Goal: Navigation & Orientation: Find specific page/section

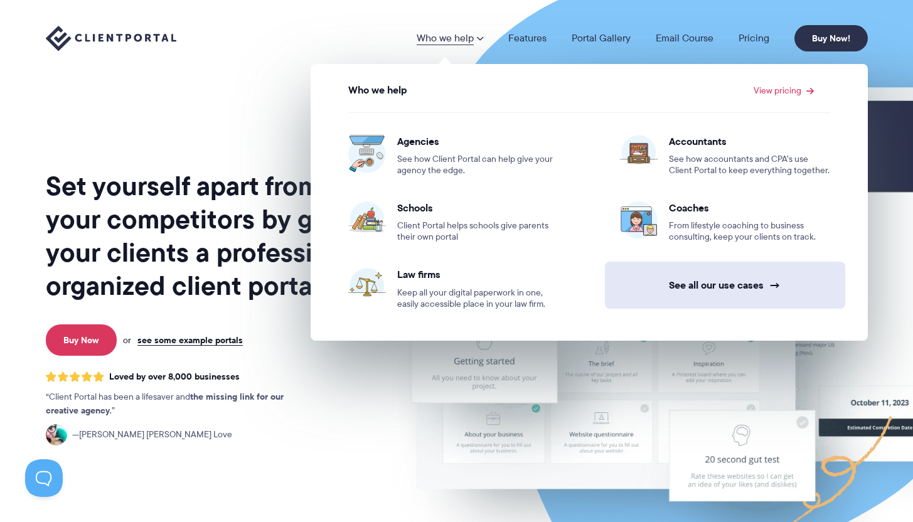
click at [724, 284] on link "See all our use cases →" at bounding box center [725, 285] width 240 height 47
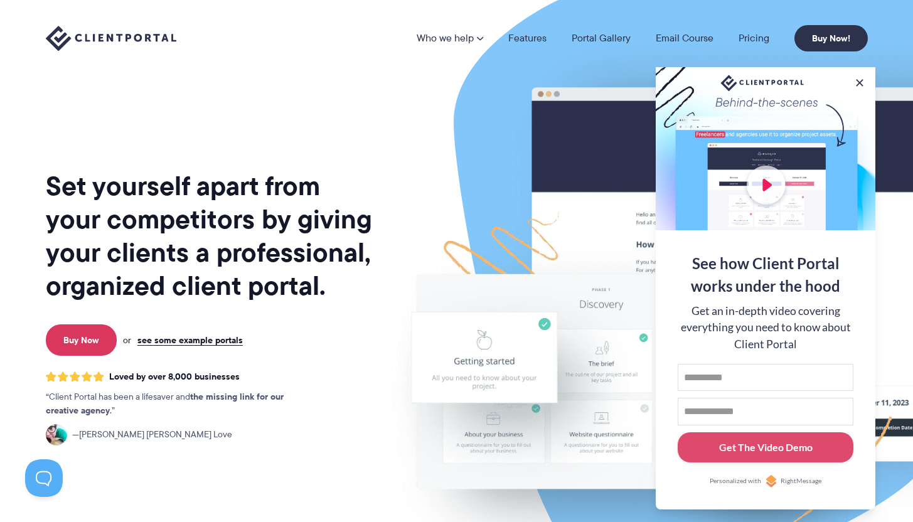
click at [457, 159] on img at bounding box center [709, 311] width 703 height 602
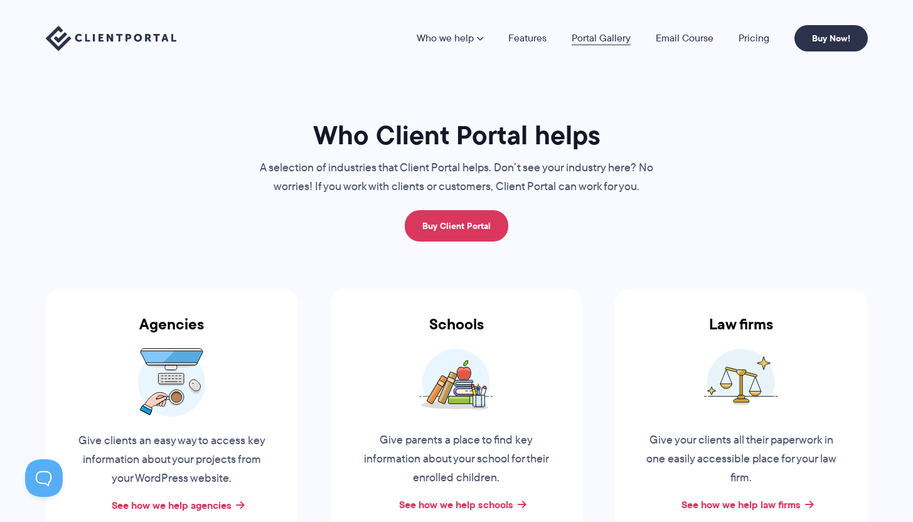
click at [617, 39] on link "Portal Gallery" at bounding box center [600, 38] width 59 height 10
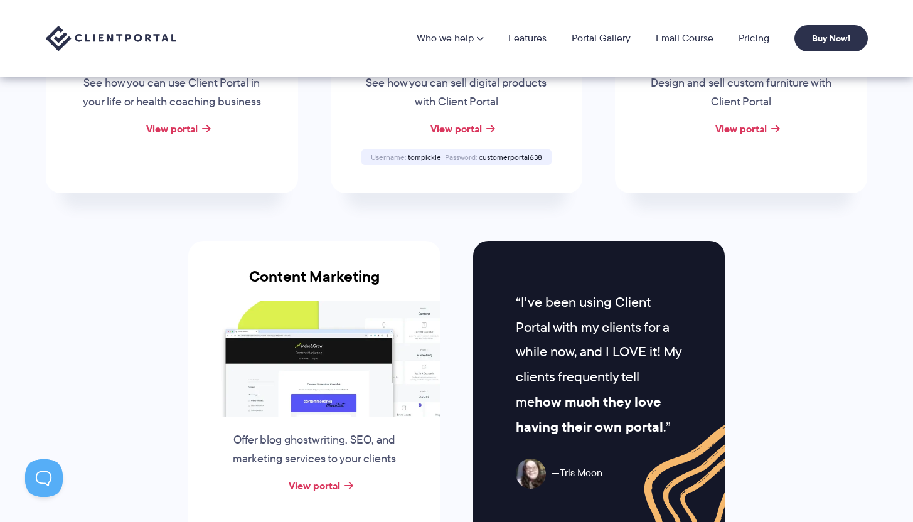
scroll to position [1034, 0]
